Goal: Task Accomplishment & Management: Complete application form

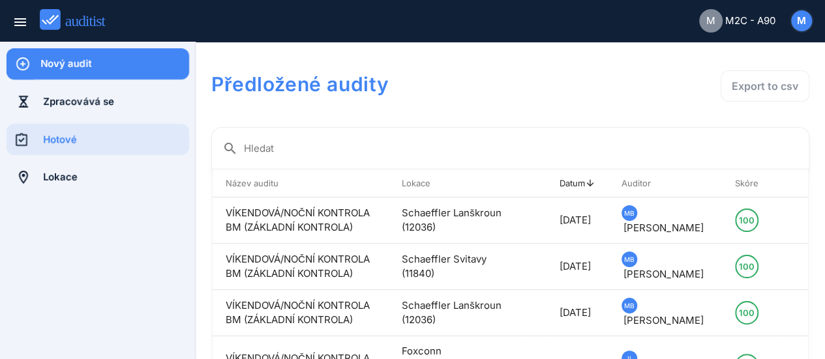
click at [94, 53] on div "Nový audit" at bounding box center [114, 63] width 149 height 31
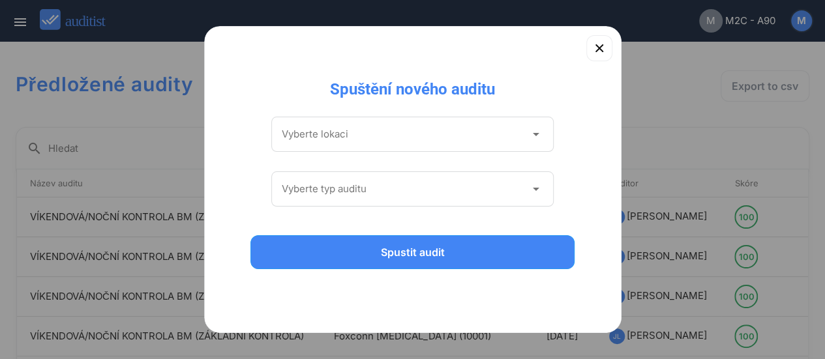
click at [529, 130] on icon "arrow_drop_down" at bounding box center [536, 135] width 16 height 16
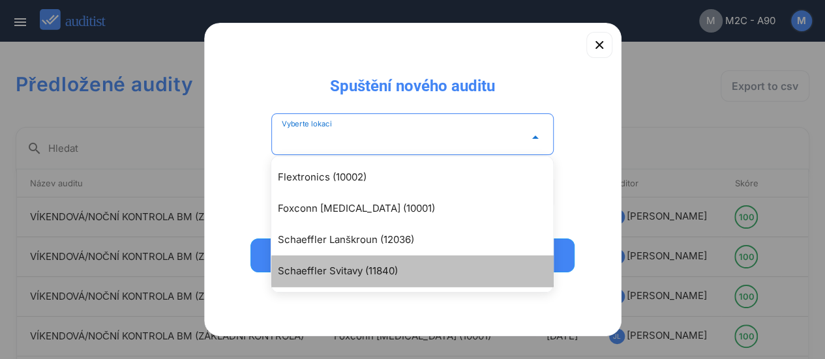
click at [379, 275] on div "Schaeffler Svitavy (11840)" at bounding box center [419, 271] width 282 height 16
type input "**********"
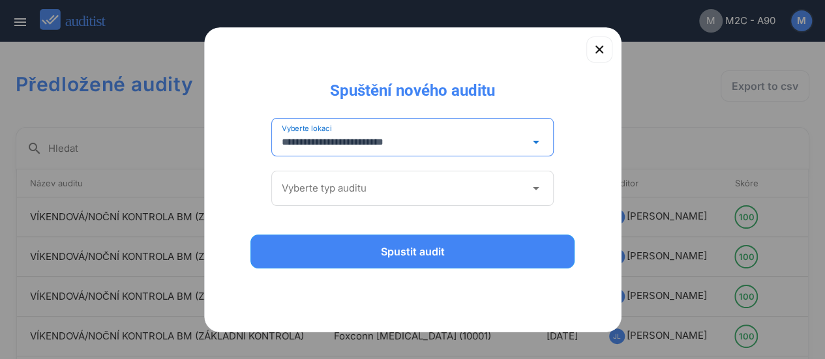
click at [531, 188] on icon "arrow_drop_down" at bounding box center [536, 189] width 16 height 16
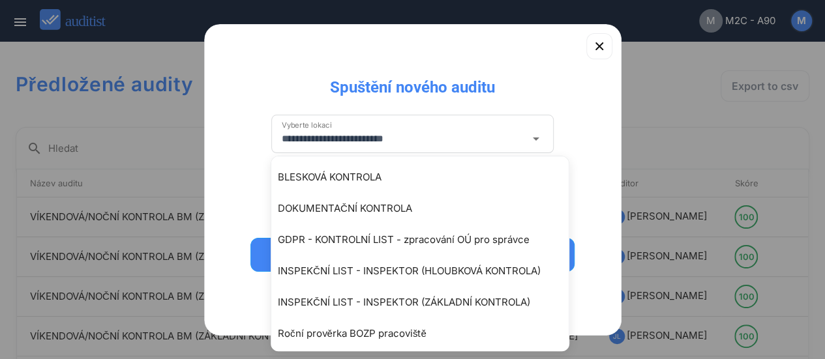
type input "**********"
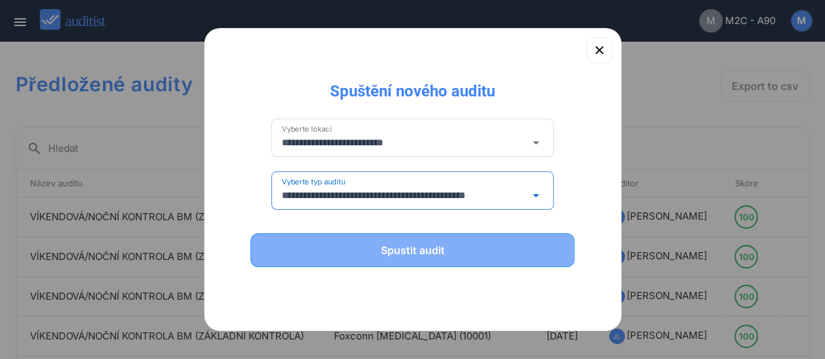
click at [432, 251] on div "Spustit audit" at bounding box center [412, 251] width 291 height 16
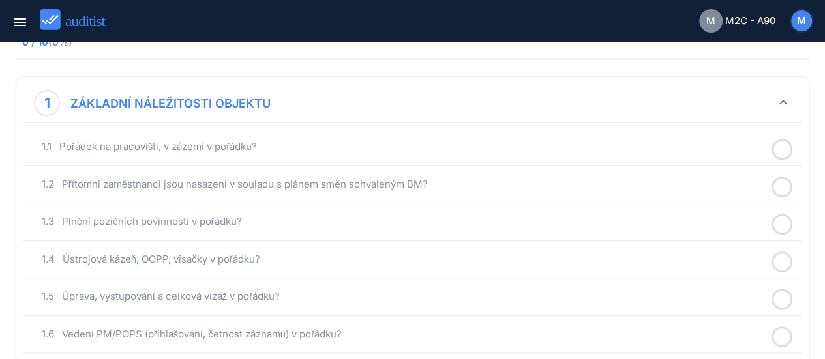
scroll to position [156, 0]
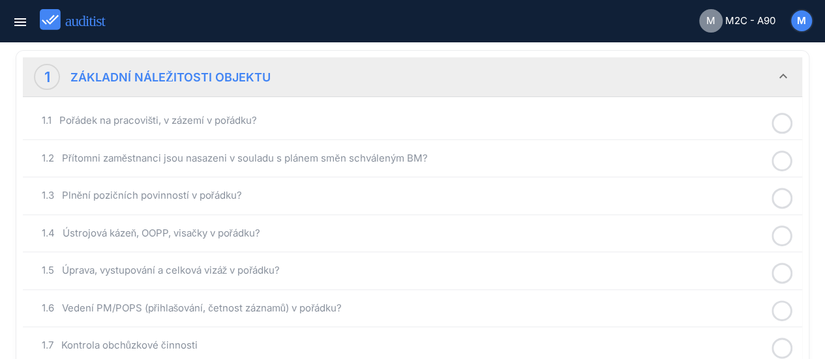
click at [782, 123] on icon at bounding box center [781, 123] width 21 height 25
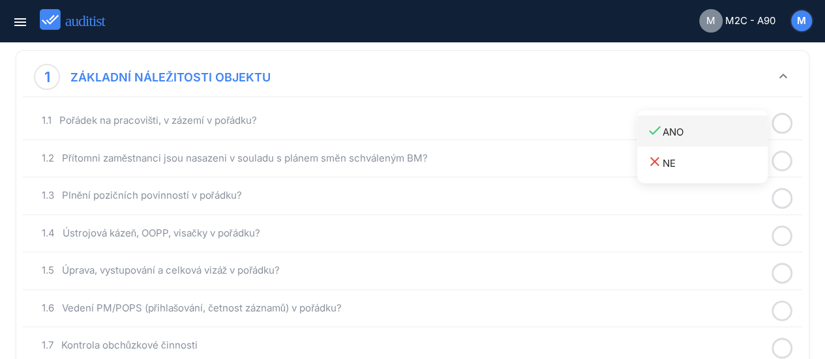
click at [683, 130] on div "done ANO" at bounding box center [707, 132] width 121 height 18
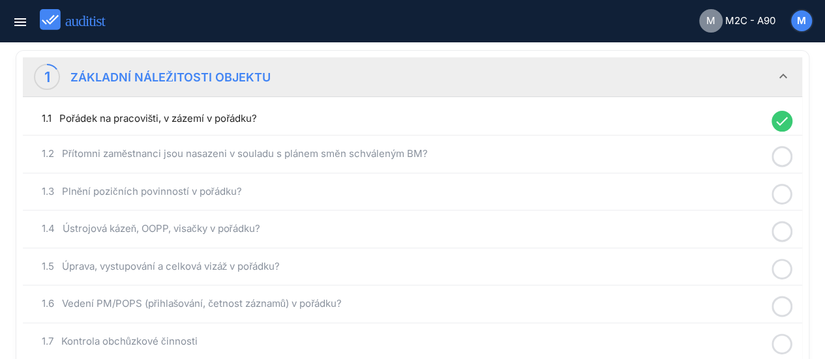
click at [783, 151] on icon at bounding box center [781, 156] width 21 height 25
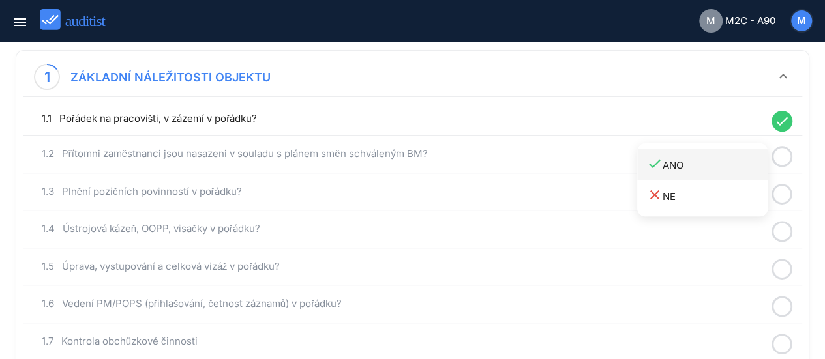
click at [688, 160] on div "done ANO" at bounding box center [707, 165] width 121 height 18
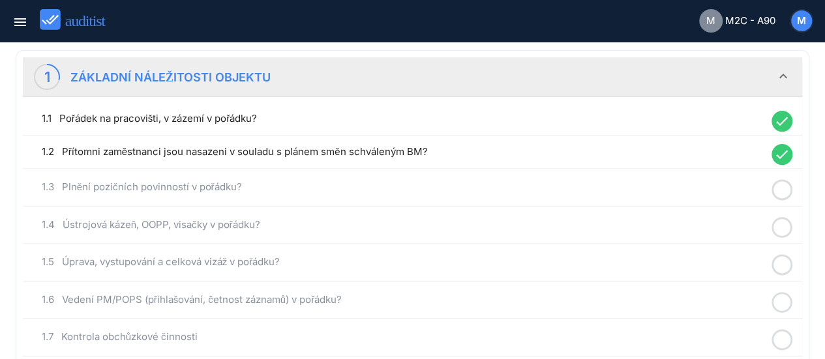
click at [781, 185] on icon at bounding box center [781, 189] width 21 height 25
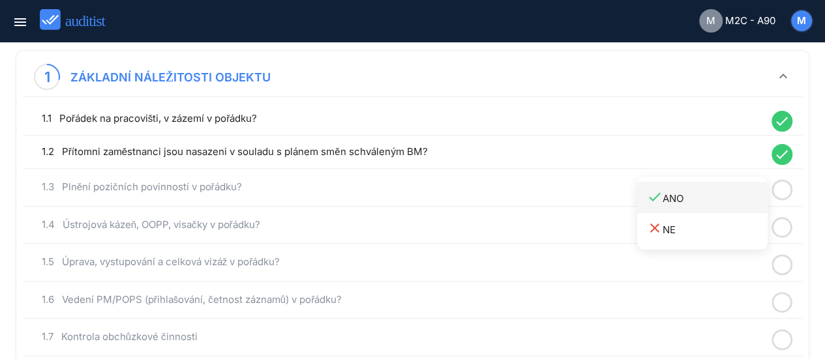
click at [681, 198] on div "done ANO" at bounding box center [707, 198] width 121 height 18
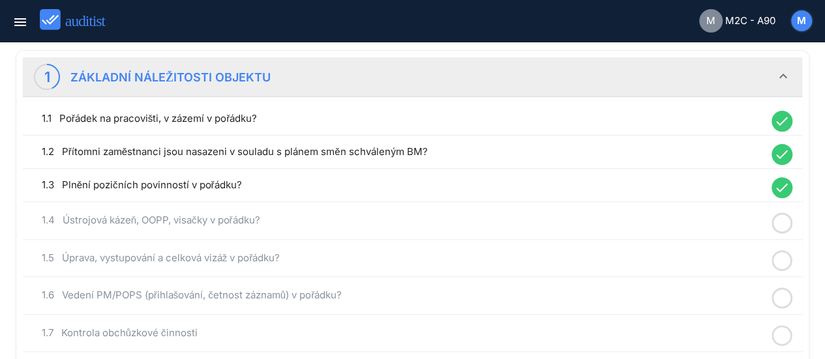
click at [778, 218] on icon at bounding box center [781, 223] width 21 height 25
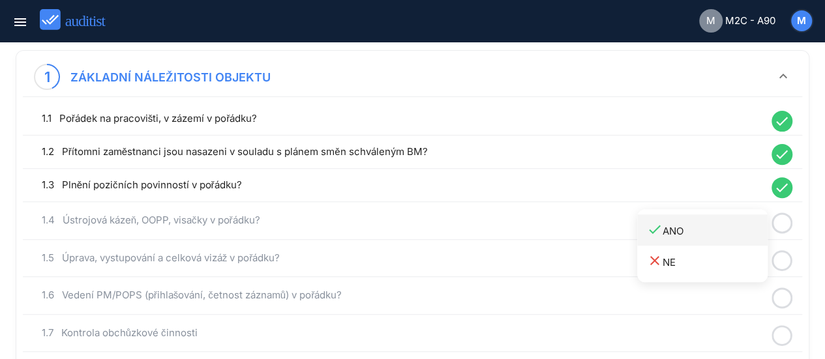
click at [693, 225] on div "done ANO" at bounding box center [707, 231] width 121 height 18
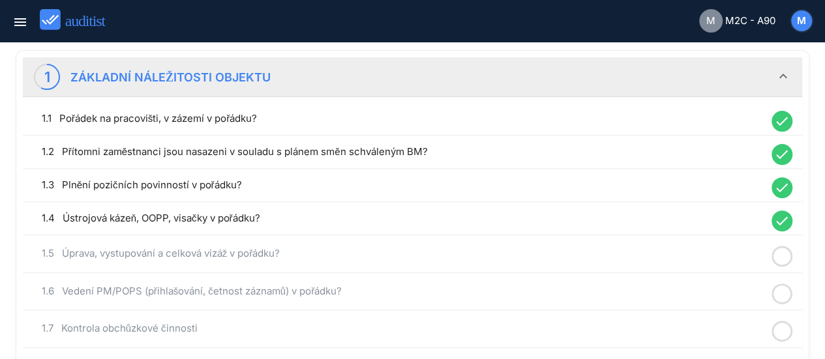
click at [779, 250] on icon at bounding box center [781, 256] width 21 height 25
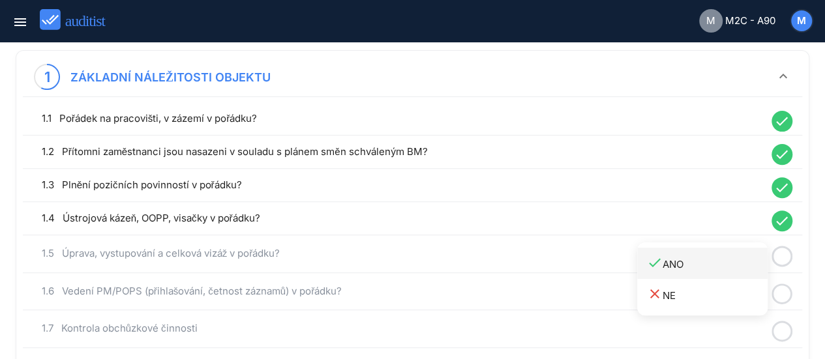
click at [688, 261] on div "done ANO" at bounding box center [707, 264] width 121 height 18
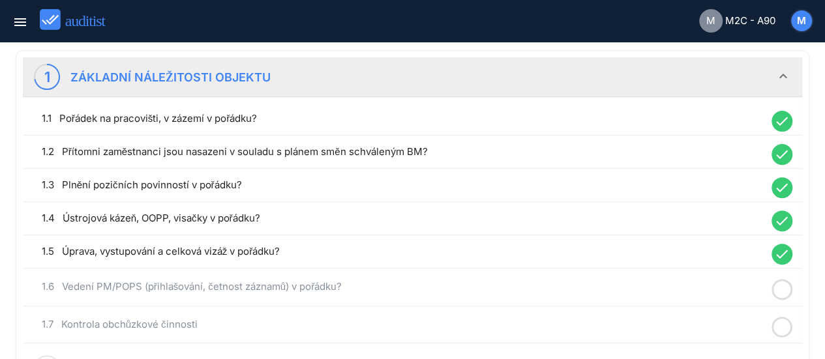
click at [785, 286] on icon at bounding box center [781, 289] width 21 height 25
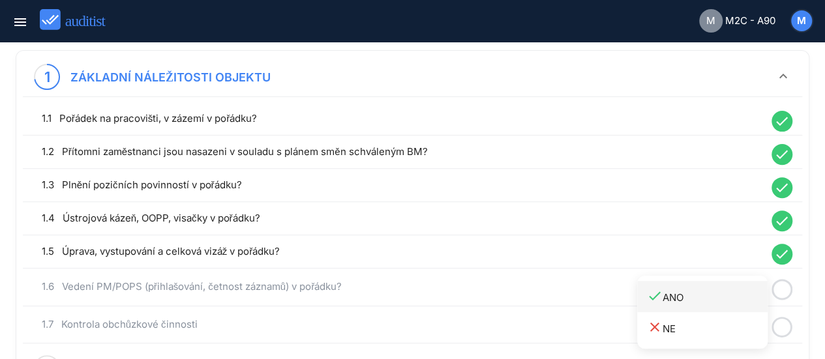
click at [690, 291] on div "done ANO" at bounding box center [707, 297] width 121 height 18
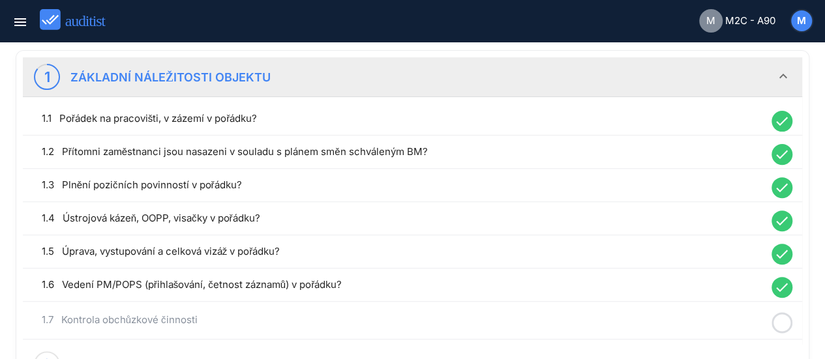
click at [779, 318] on icon at bounding box center [781, 322] width 21 height 25
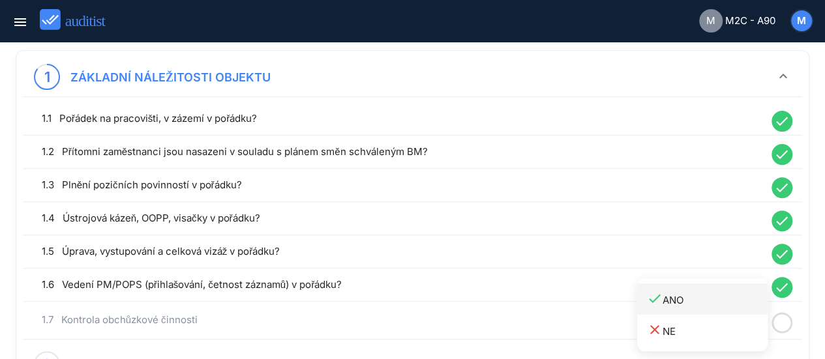
click at [698, 293] on div "done ANO" at bounding box center [707, 300] width 121 height 18
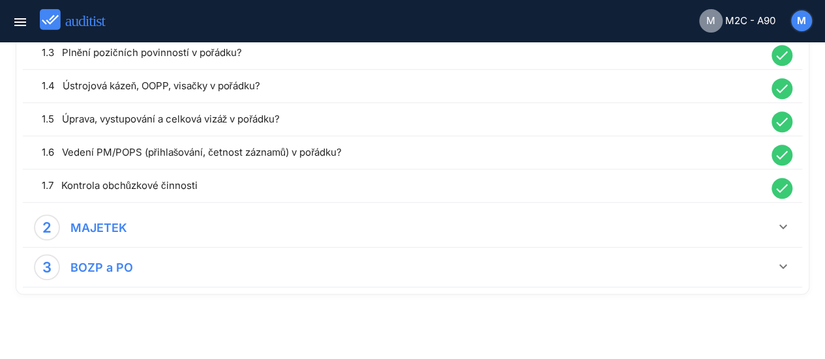
scroll to position [291, 0]
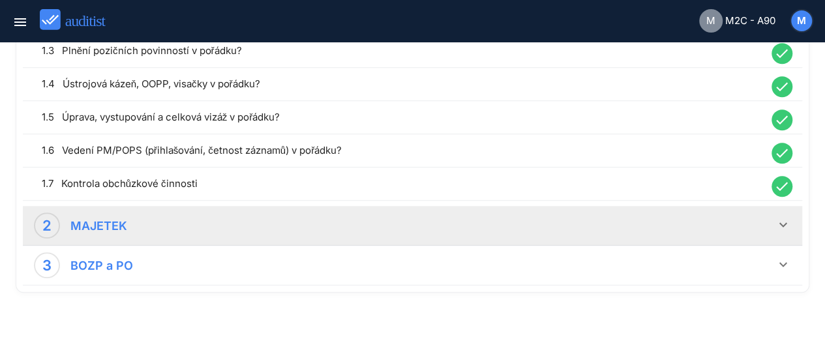
click at [782, 222] on icon "keyboard_arrow_down" at bounding box center [783, 225] width 16 height 16
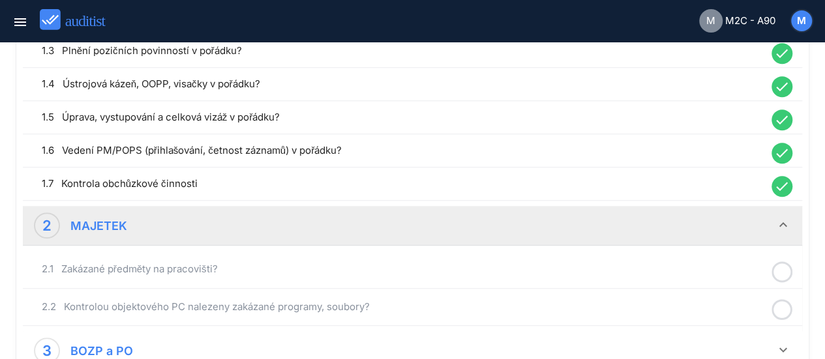
click at [782, 265] on icon at bounding box center [781, 272] width 21 height 25
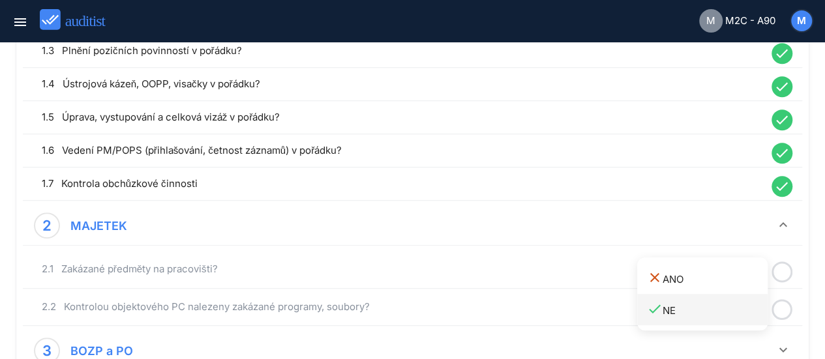
click at [683, 308] on div "done NE" at bounding box center [707, 310] width 121 height 18
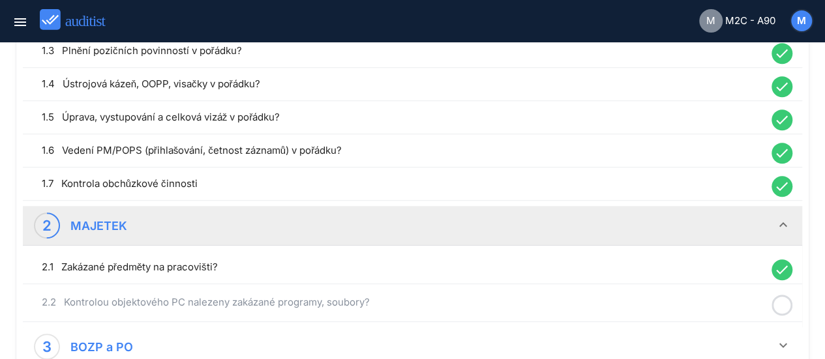
click at [784, 301] on icon at bounding box center [781, 305] width 21 height 25
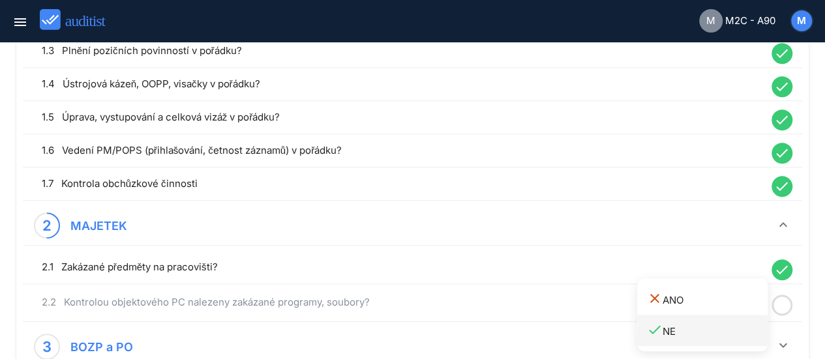
click at [675, 334] on div "done NE" at bounding box center [707, 331] width 121 height 18
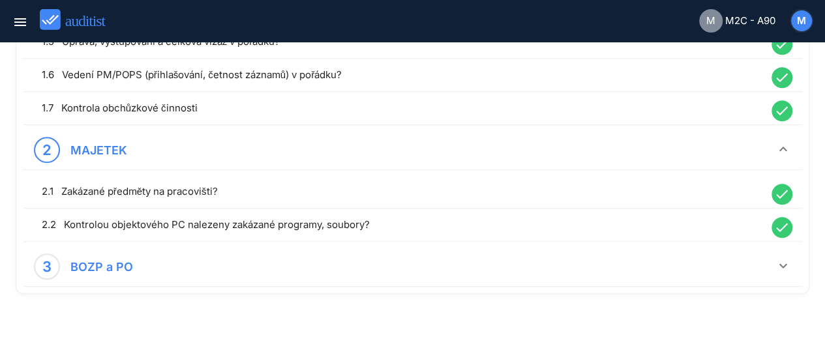
scroll to position [367, 0]
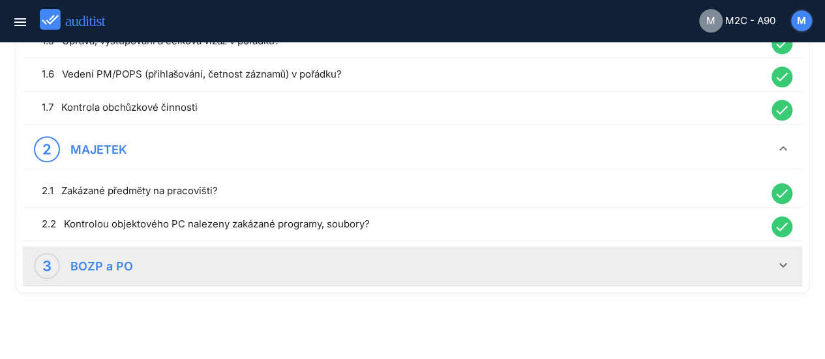
click at [782, 258] on icon "keyboard_arrow_down" at bounding box center [783, 266] width 16 height 16
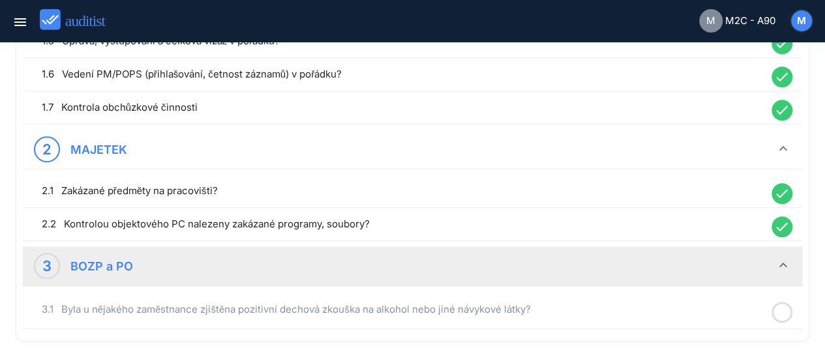
click at [781, 308] on icon at bounding box center [781, 312] width 21 height 25
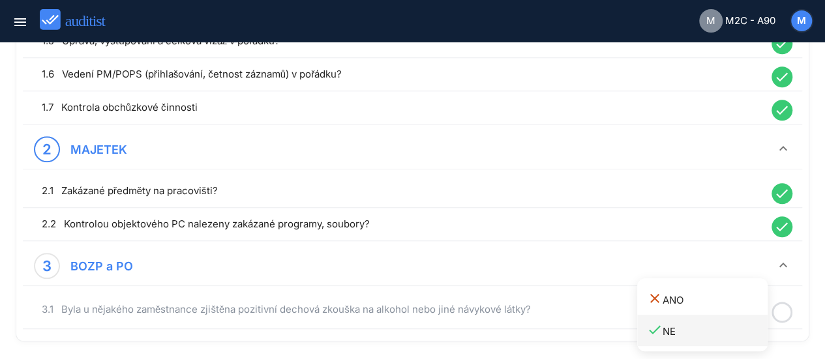
click at [666, 325] on div "done NE" at bounding box center [707, 331] width 121 height 18
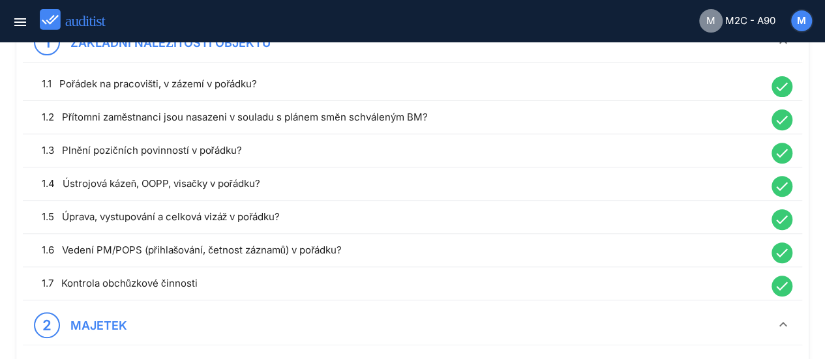
scroll to position [0, 0]
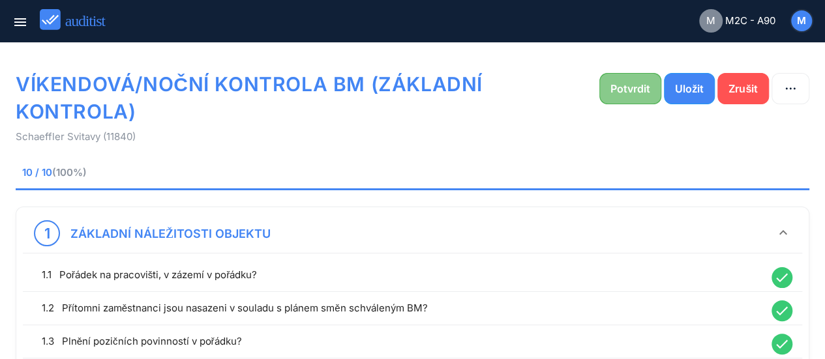
click at [624, 87] on div "Potvrdit" at bounding box center [630, 89] width 40 height 16
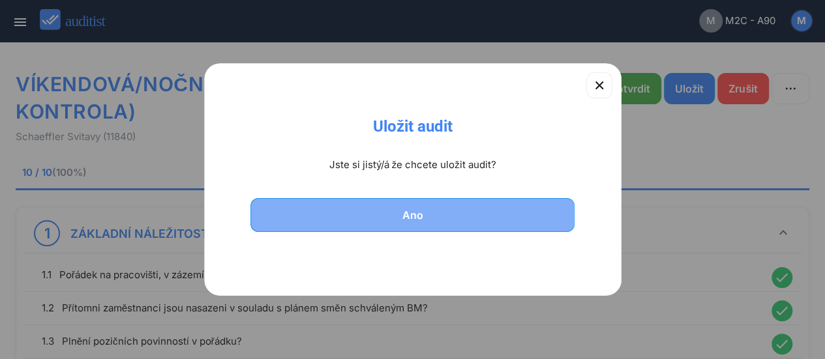
click at [454, 211] on div "Ano" at bounding box center [412, 215] width 291 height 16
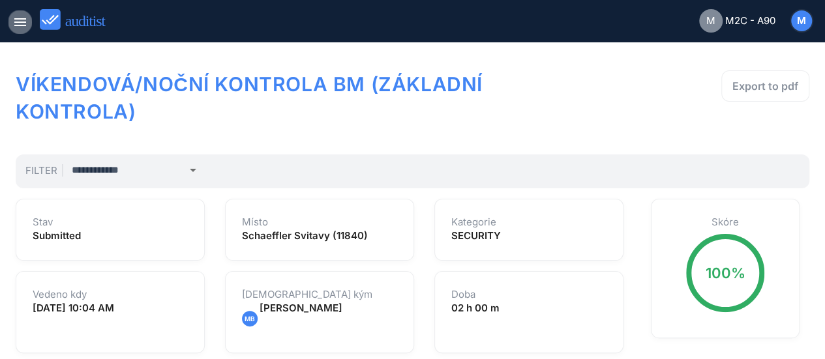
click at [18, 20] on icon "menu" at bounding box center [20, 22] width 16 height 16
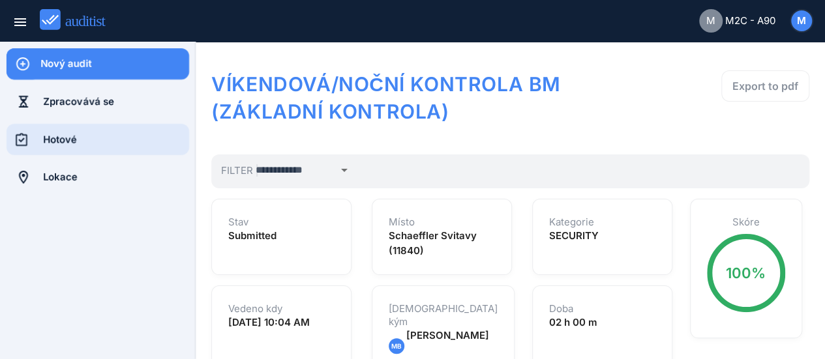
click at [68, 140] on div "Hotové" at bounding box center [116, 139] width 146 height 14
